Goal: Task Accomplishment & Management: Complete application form

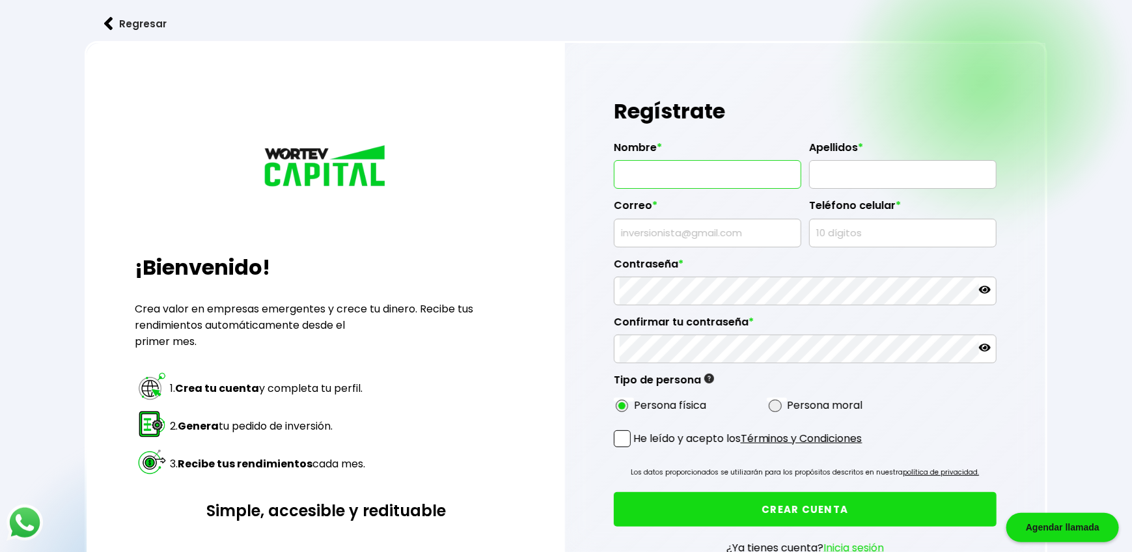
click at [642, 167] on input "text" at bounding box center [708, 174] width 176 height 27
type input "OSCAR"
type input "[PERSON_NAME]"
type input "[EMAIL_ADDRESS][DOMAIN_NAME]"
type input "6644060954"
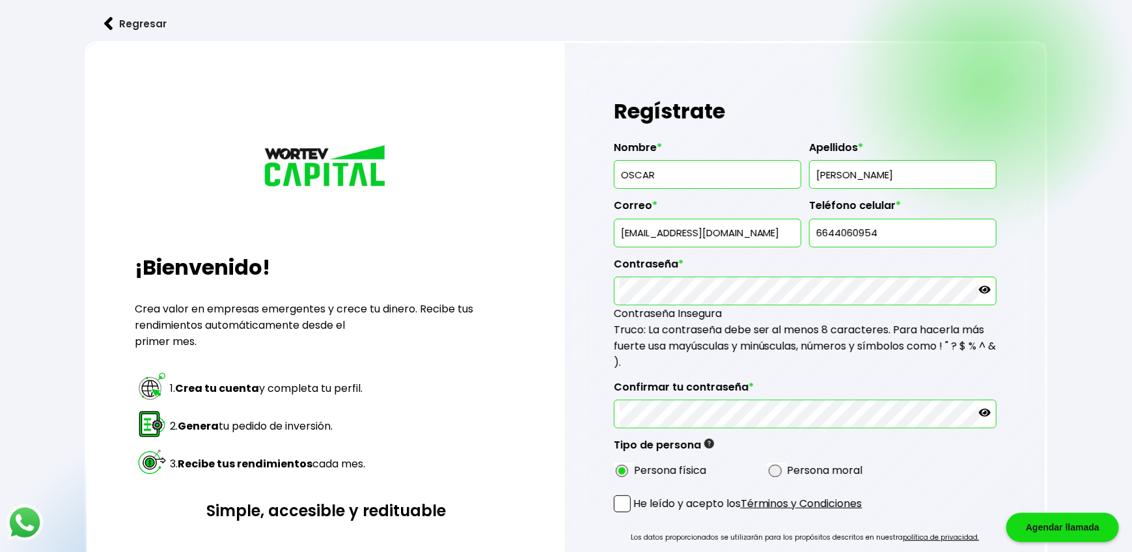
click at [986, 287] on icon at bounding box center [985, 290] width 12 height 12
click at [986, 287] on icon at bounding box center [985, 288] width 12 height 9
click at [980, 410] on icon at bounding box center [985, 413] width 12 height 12
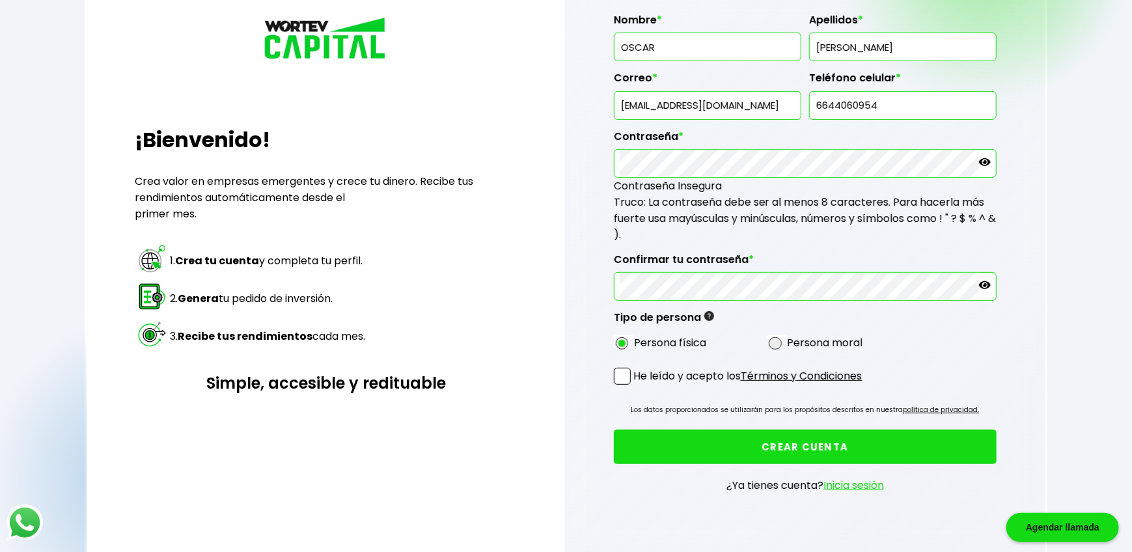
scroll to position [130, 0]
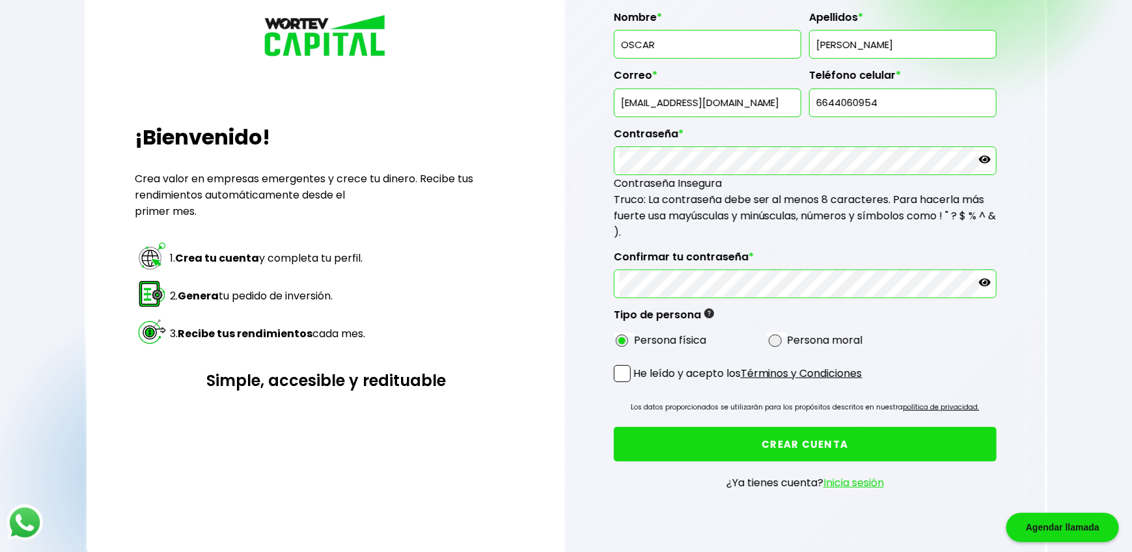
click at [617, 367] on span at bounding box center [622, 373] width 17 height 17
click at [636, 383] on input "He leído y acepto los Términos y Condiciones" at bounding box center [636, 383] width 0 height 0
click at [744, 444] on button "CREAR CUENTA" at bounding box center [805, 444] width 383 height 34
